Goal: Find specific page/section: Find specific page/section

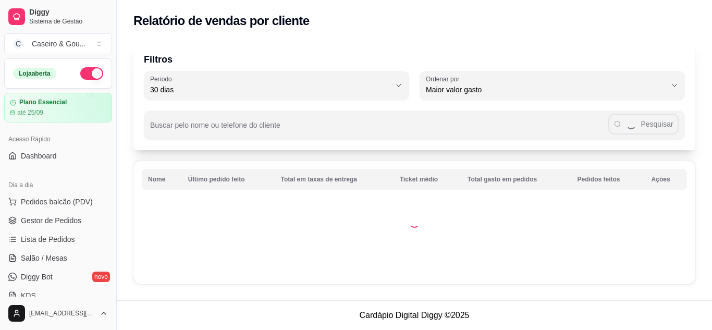
select select "30"
select select "HIGHEST_TOTAL_SPENT_WITH_ORDERS"
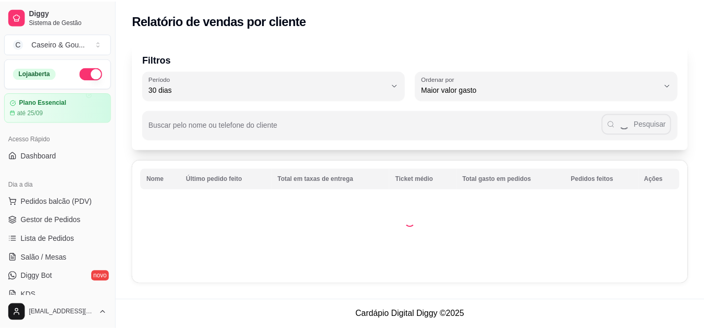
scroll to position [179, 0]
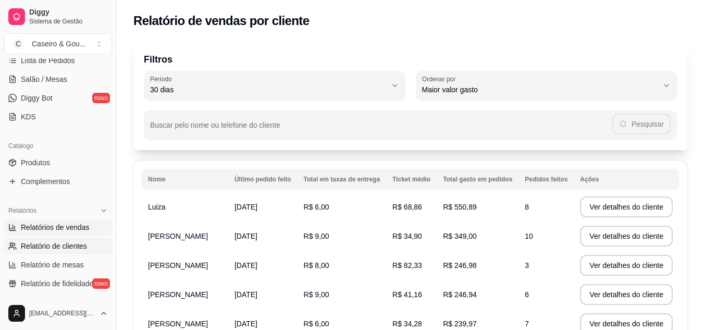
click at [61, 228] on span "Relatórios de vendas" at bounding box center [55, 227] width 69 height 10
select select "ALL"
select select "0"
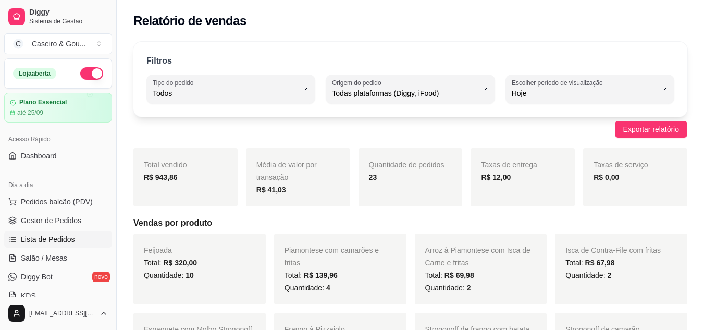
click at [34, 240] on span "Lista de Pedidos" at bounding box center [48, 239] width 54 height 10
